Goal: Book appointment/travel/reservation

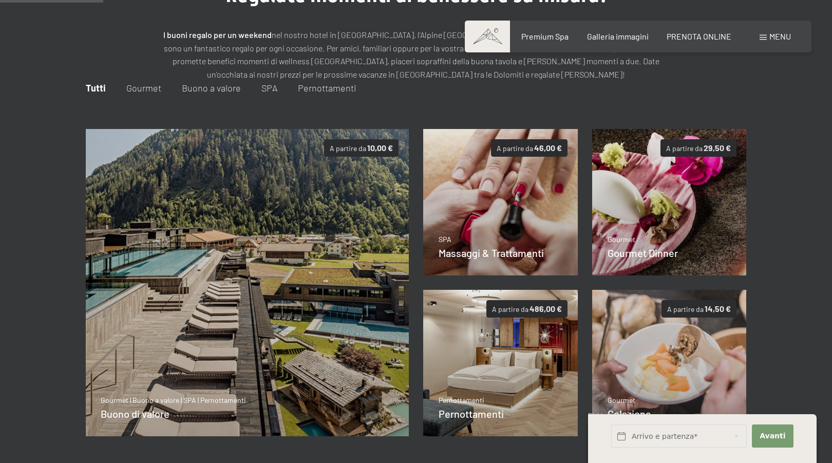
scroll to position [108, 0]
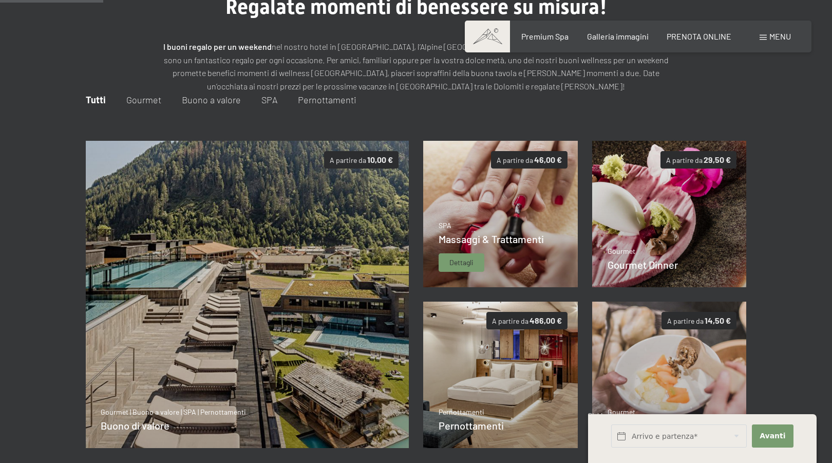
click at [483, 203] on img at bounding box center [500, 214] width 155 height 146
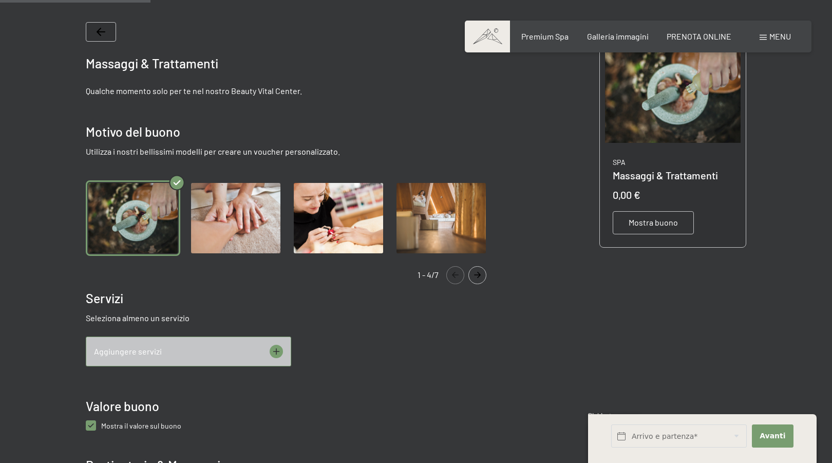
scroll to position [219, 0]
click at [277, 351] on icon at bounding box center [276, 351] width 13 height 13
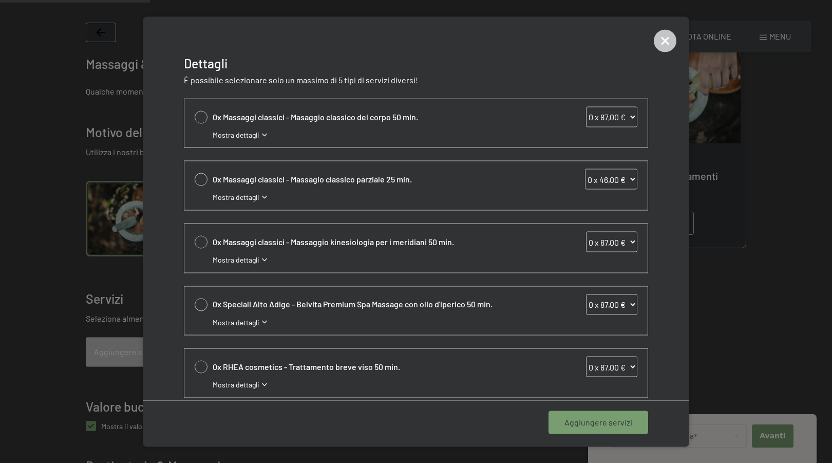
click at [262, 133] on div "Mostra dettagli" at bounding box center [425, 134] width 425 height 10
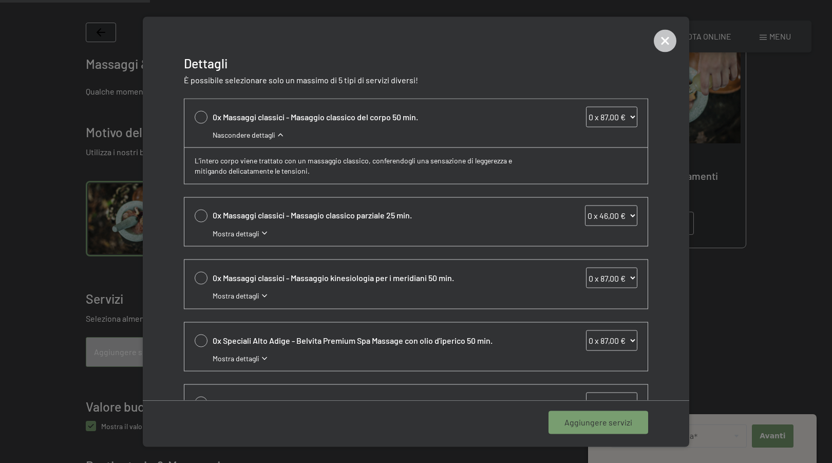
click at [280, 133] on div "Nascondere dettagli" at bounding box center [425, 134] width 425 height 10
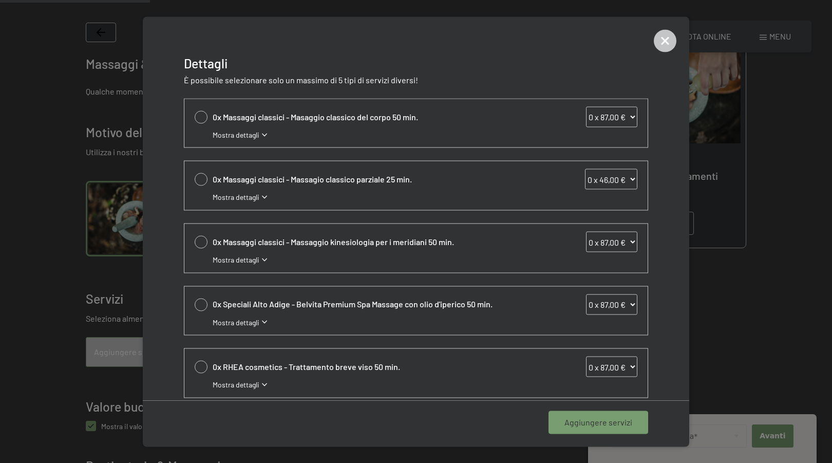
click at [265, 194] on div "Mostra dettagli" at bounding box center [425, 197] width 425 height 10
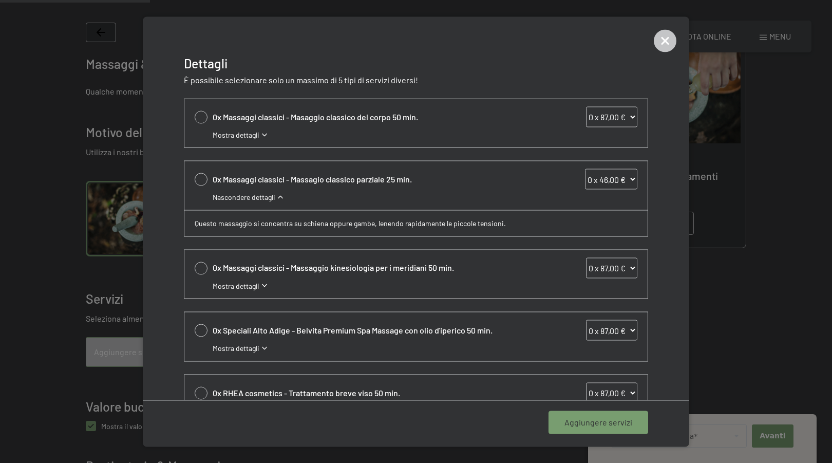
click at [282, 196] on div "Nascondere dettagli" at bounding box center [425, 197] width 425 height 10
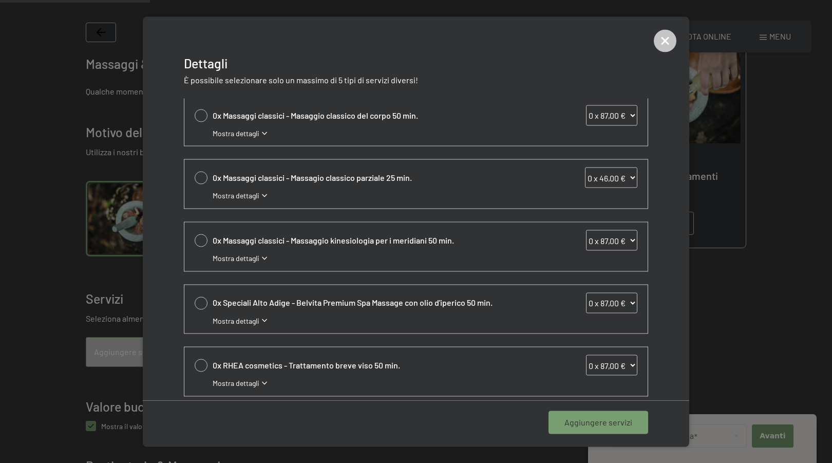
scroll to position [0, 0]
click at [668, 39] on icon at bounding box center [665, 40] width 23 height 23
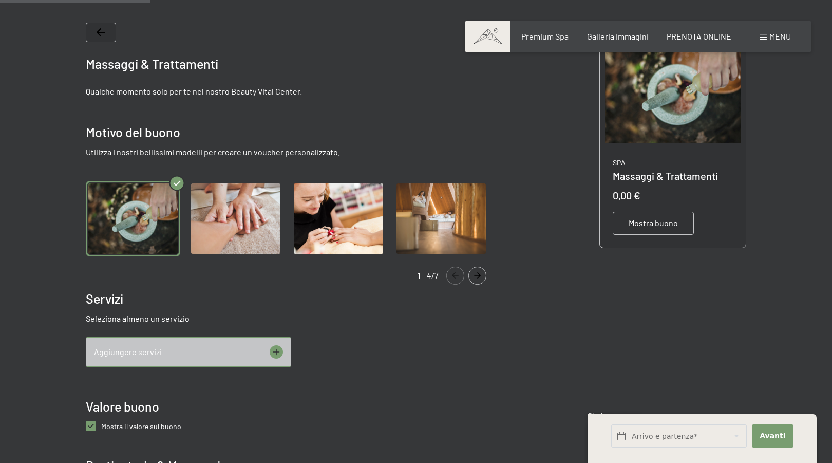
click at [274, 350] on icon at bounding box center [276, 351] width 13 height 13
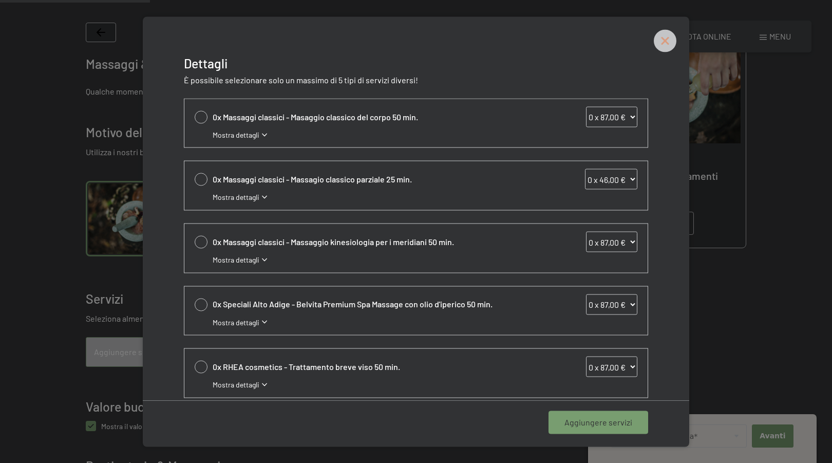
click at [661, 37] on icon at bounding box center [665, 40] width 23 height 23
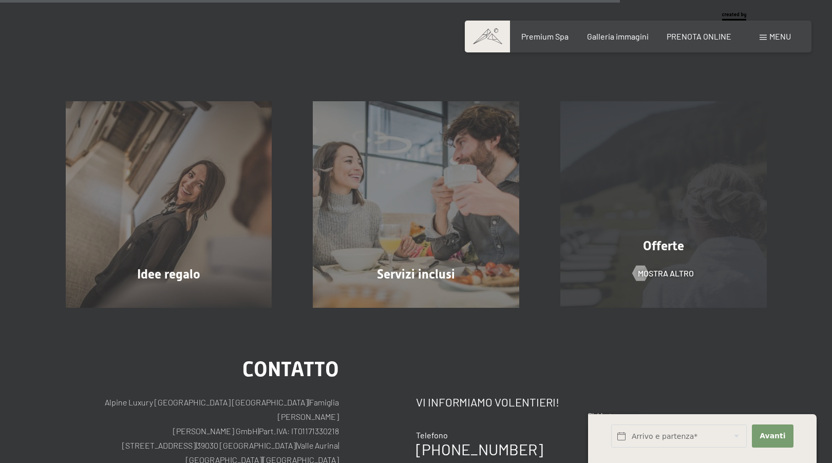
scroll to position [928, 0]
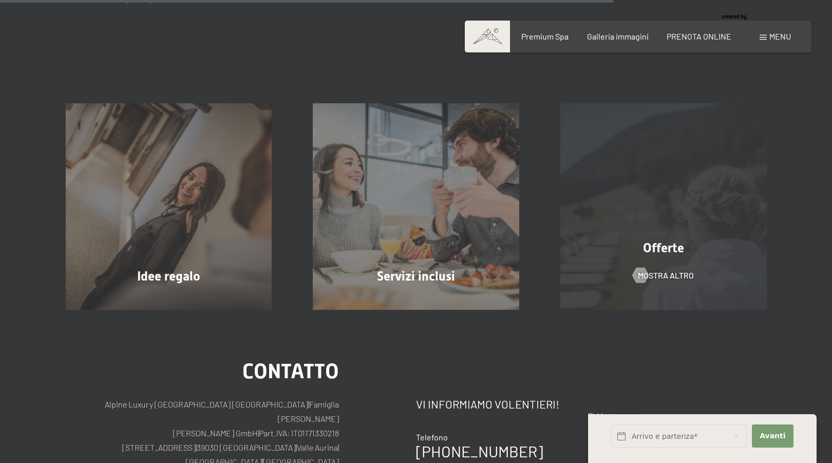
click at [668, 227] on div "Offerte mostra altro" at bounding box center [664, 206] width 248 height 206
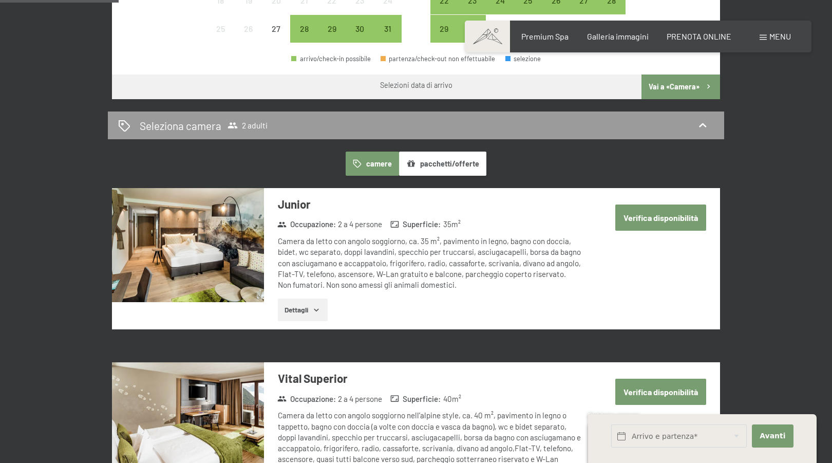
scroll to position [510, 0]
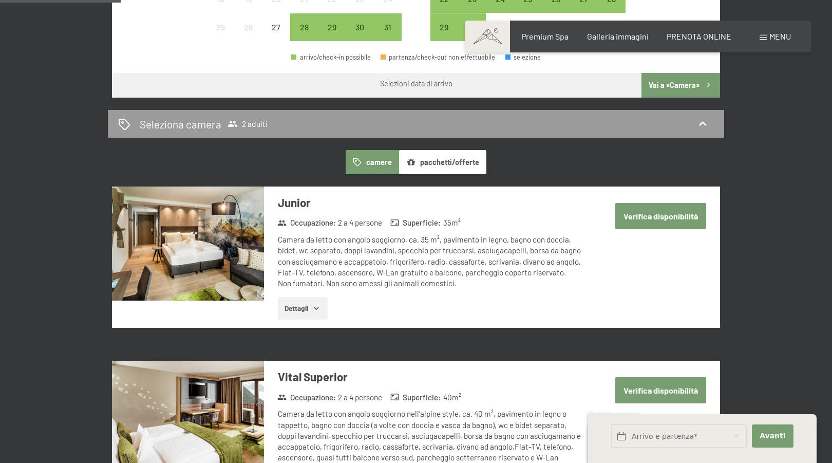
click at [305, 307] on button "Dettagli" at bounding box center [303, 308] width 50 height 23
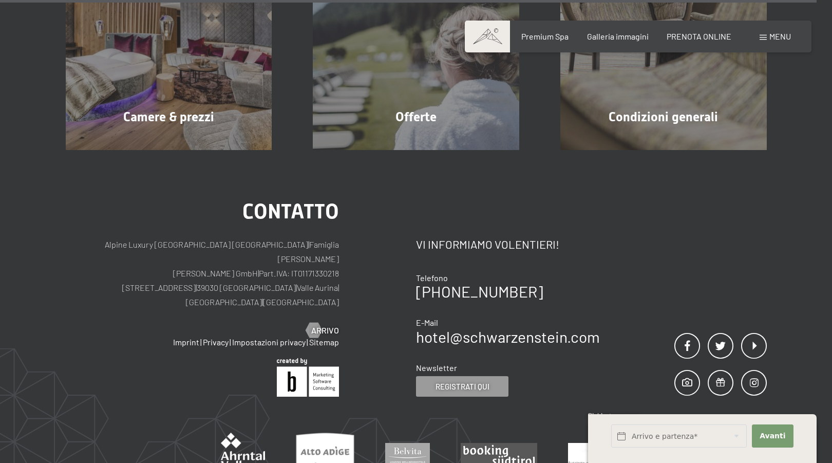
scroll to position [3518, 0]
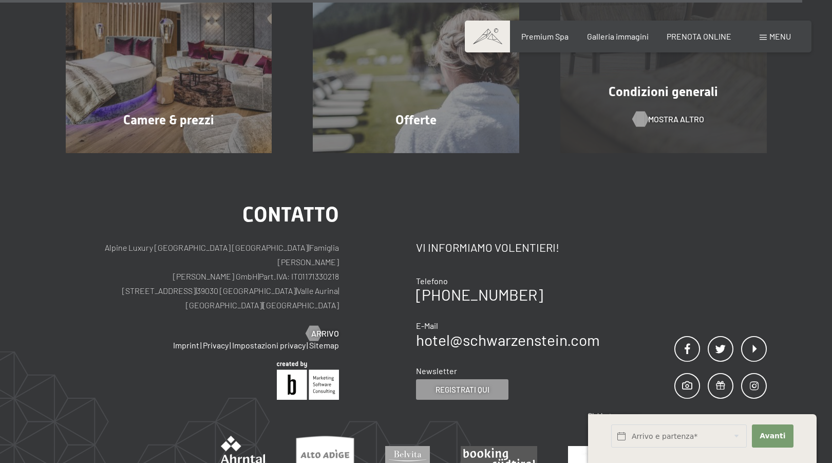
click at [682, 114] on span "mostra altro" at bounding box center [676, 119] width 56 height 11
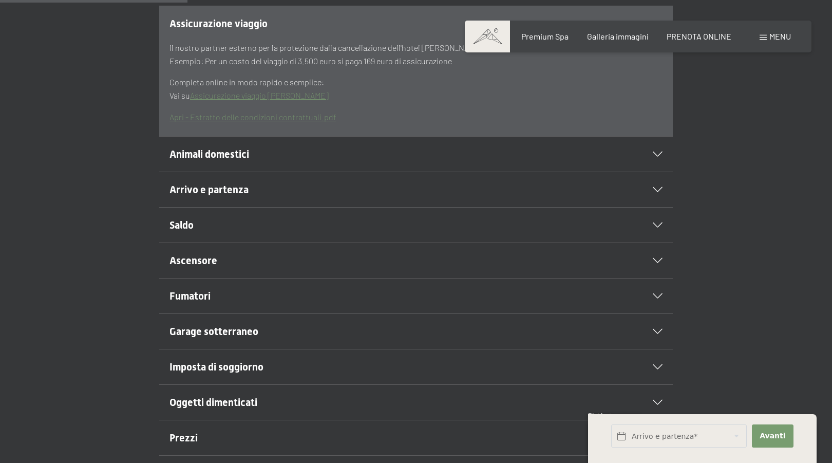
scroll to position [395, 0]
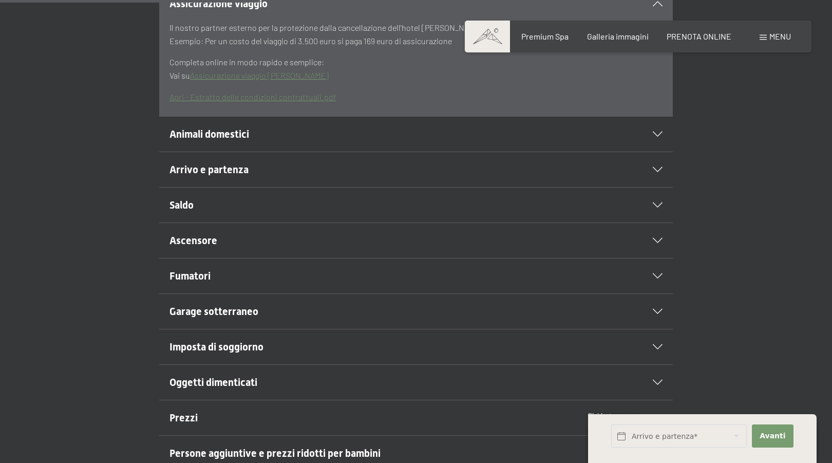
click at [657, 203] on icon at bounding box center [658, 204] width 10 height 5
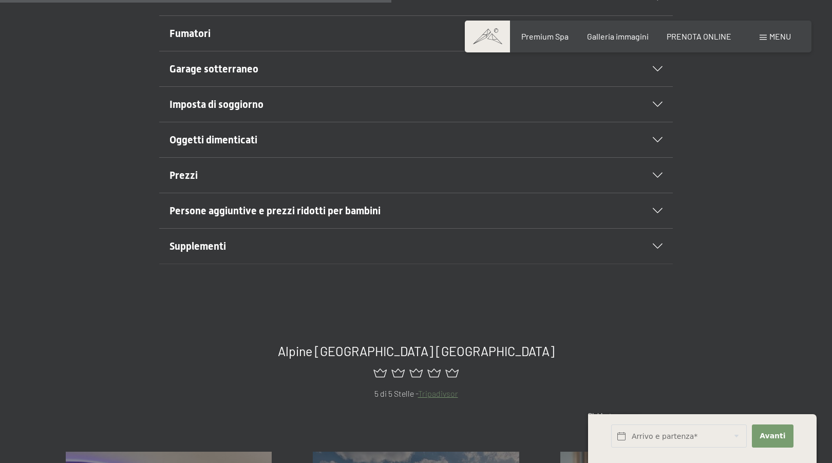
scroll to position [597, 0]
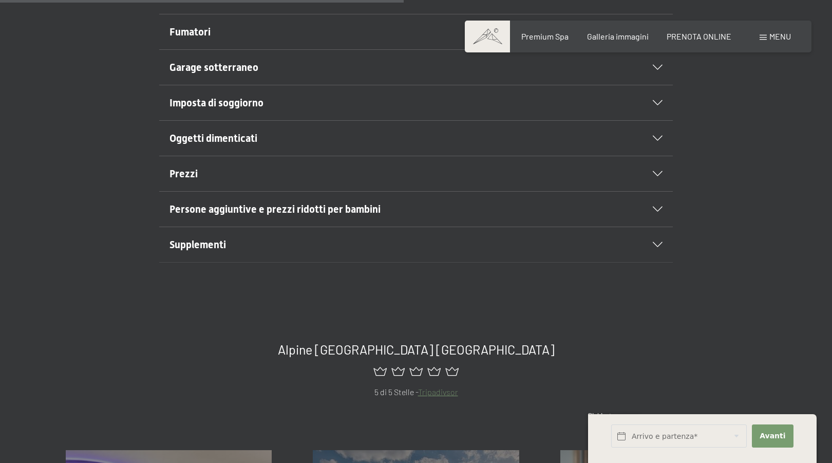
click at [655, 175] on icon at bounding box center [658, 173] width 10 height 5
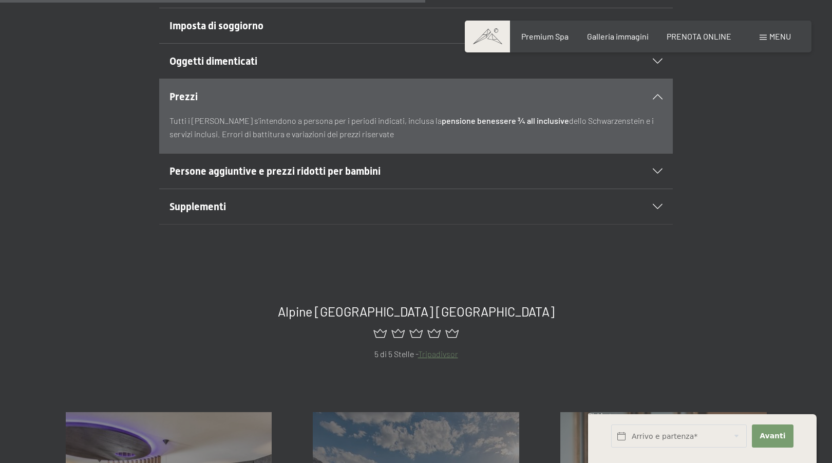
scroll to position [625, 0]
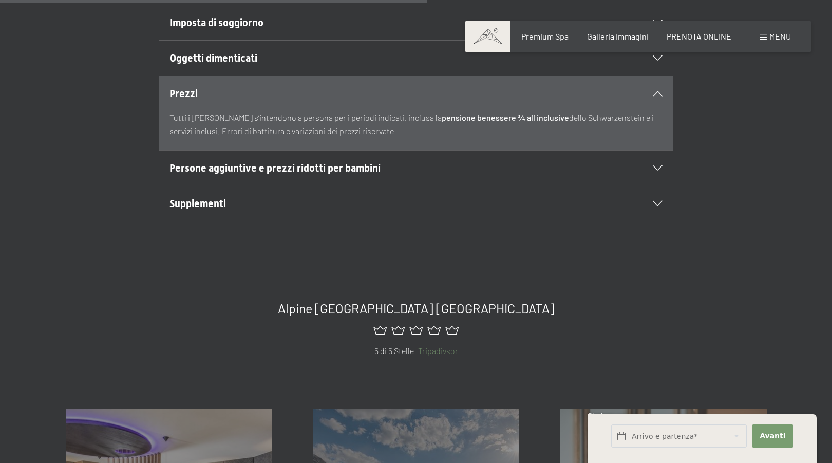
click at [659, 202] on icon at bounding box center [658, 203] width 10 height 5
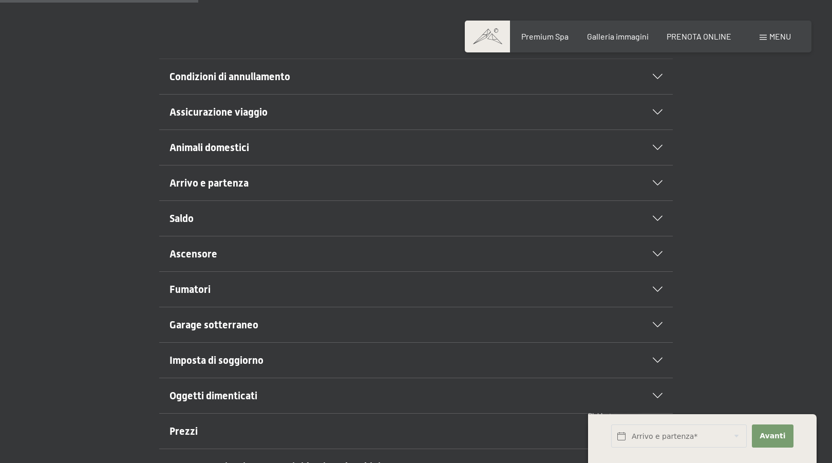
scroll to position [286, 0]
click at [659, 183] on icon at bounding box center [658, 183] width 10 height 5
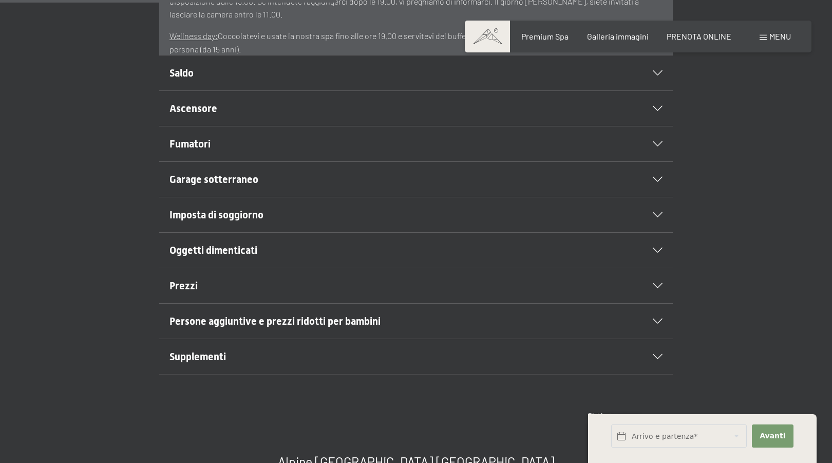
scroll to position [505, 0]
click at [656, 214] on icon at bounding box center [658, 215] width 10 height 5
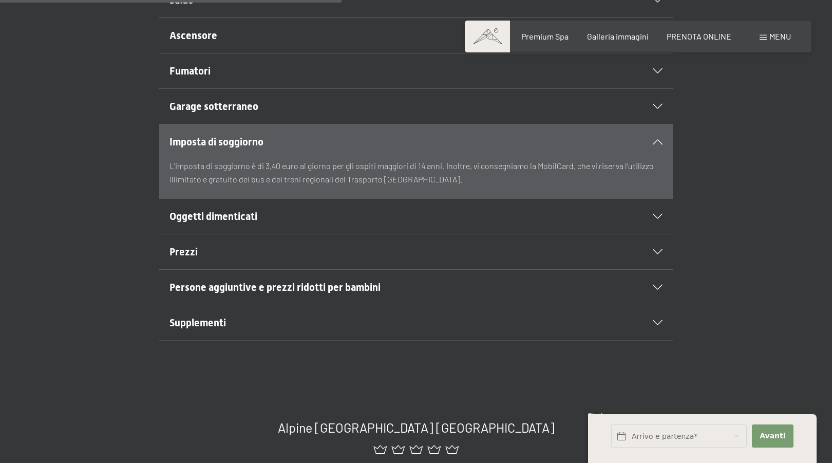
scroll to position [493, 0]
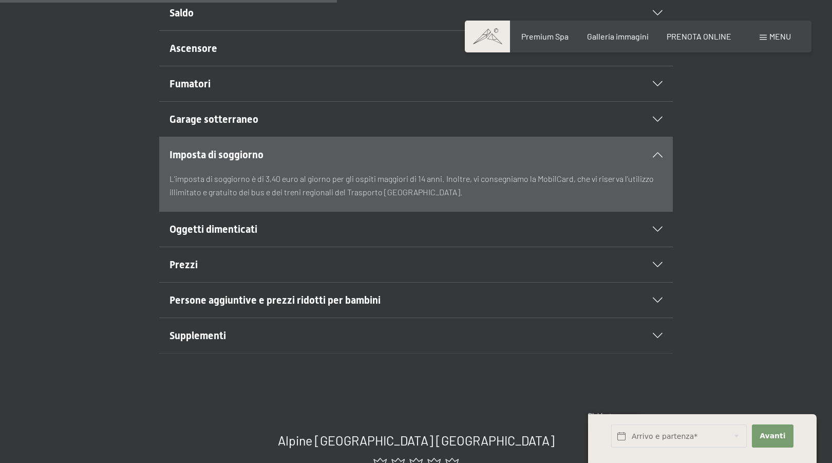
click at [654, 265] on icon at bounding box center [658, 264] width 10 height 5
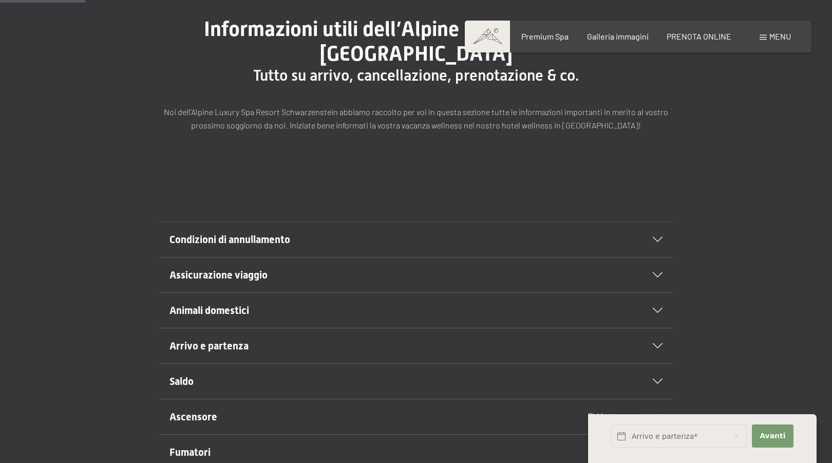
scroll to position [124, 0]
click at [656, 239] on icon at bounding box center [658, 239] width 10 height 5
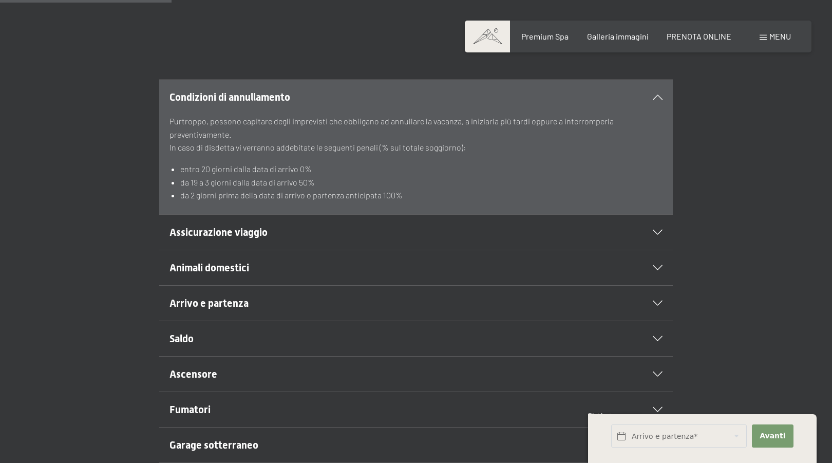
scroll to position [267, 0]
click at [656, 92] on div "Condizioni di annullamento" at bounding box center [415, 96] width 493 height 35
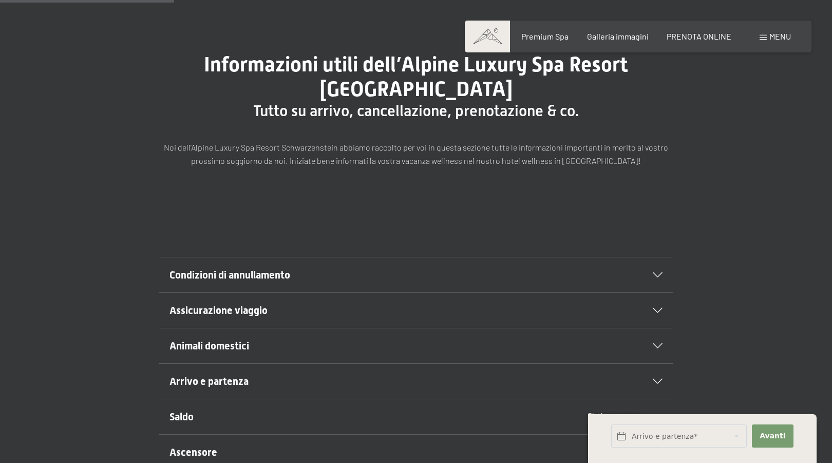
scroll to position [0, 0]
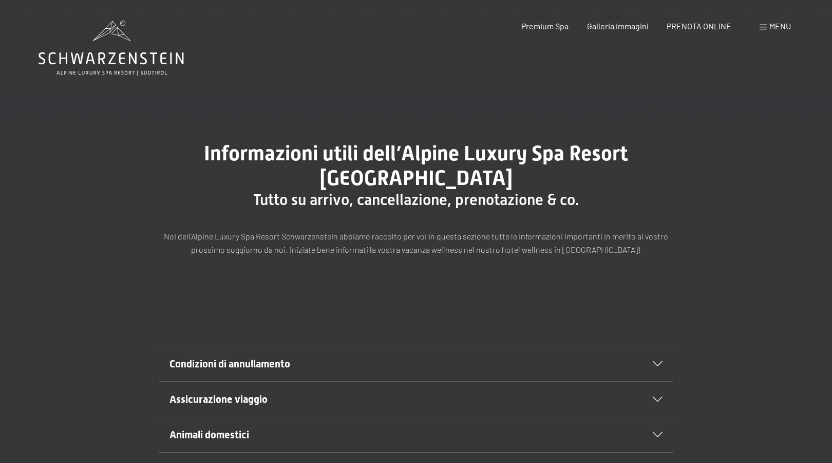
click at [776, 25] on span "Menu" at bounding box center [780, 26] width 22 height 10
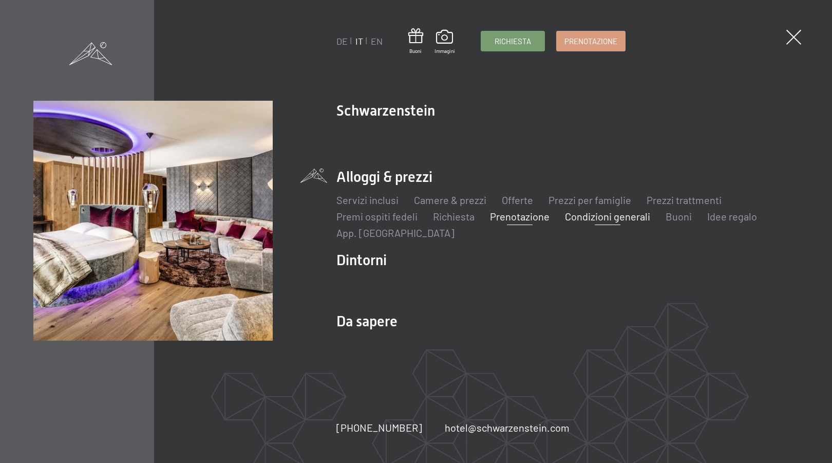
click at [504, 217] on link "Prenotazione" at bounding box center [520, 216] width 60 height 12
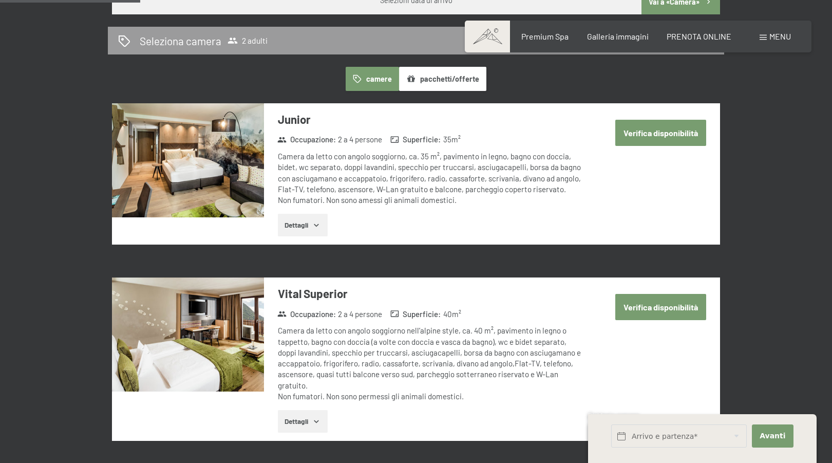
scroll to position [591, 0]
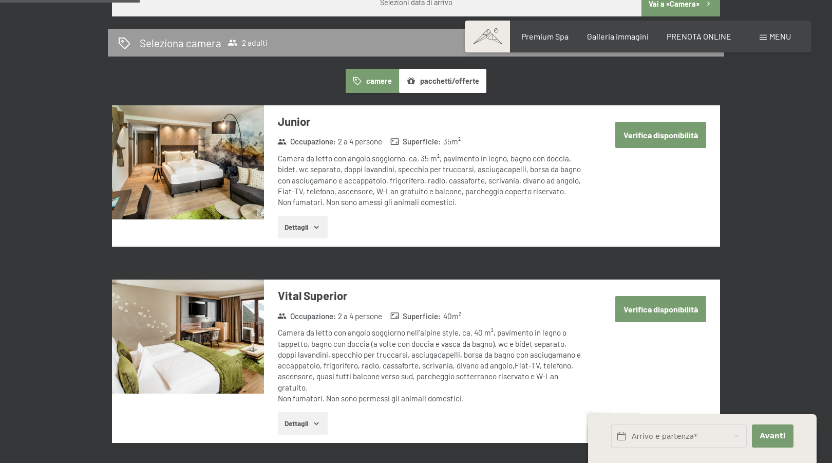
click at [661, 133] on button "Verifica disponibilità" at bounding box center [660, 135] width 91 height 26
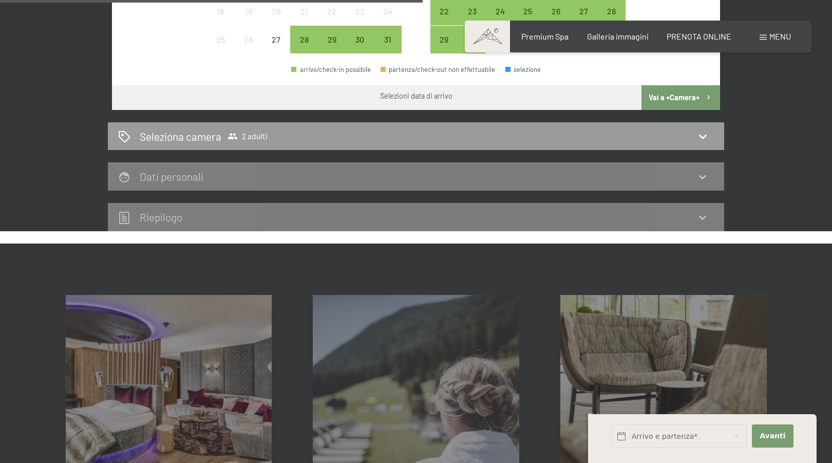
scroll to position [499, 0]
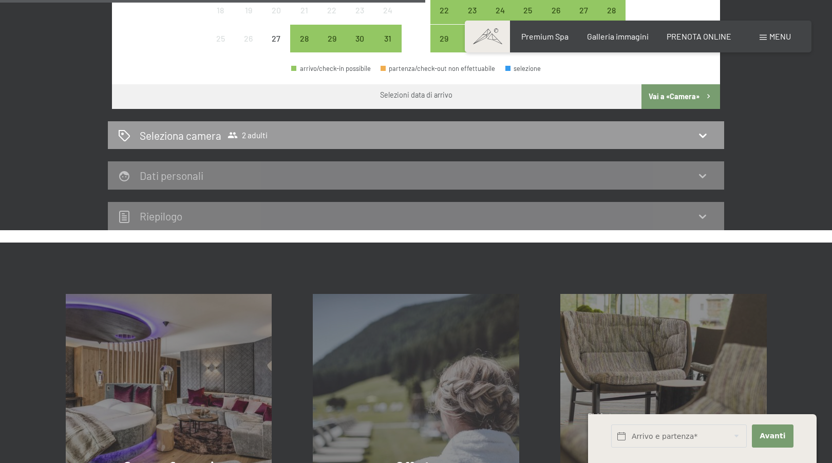
click at [700, 214] on icon at bounding box center [702, 216] width 12 height 12
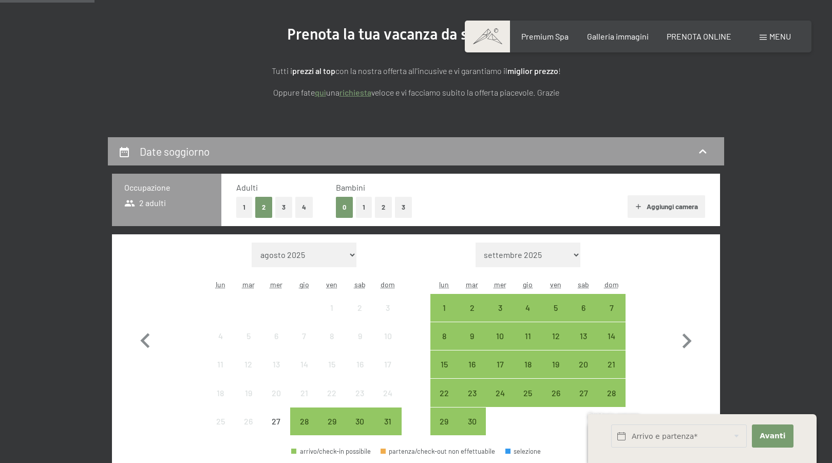
scroll to position [0, 0]
